Goal: Navigation & Orientation: Go to known website

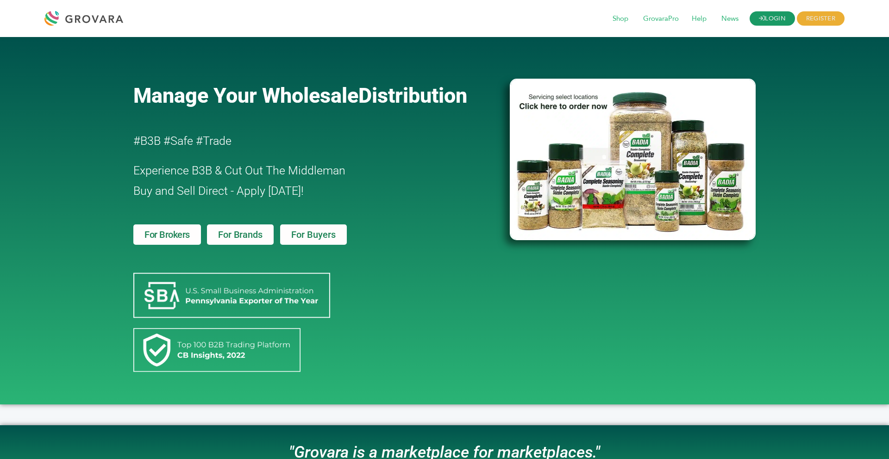
click at [763, 19] on link "LOGIN" at bounding box center [771, 19] width 45 height 14
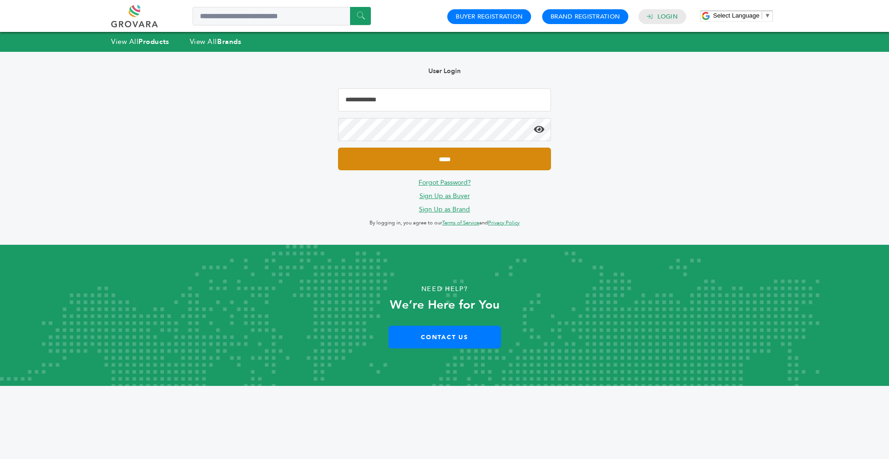
type input "**********"
click at [516, 153] on input "*****" at bounding box center [444, 159] width 213 height 23
